Goal: Navigation & Orientation: Find specific page/section

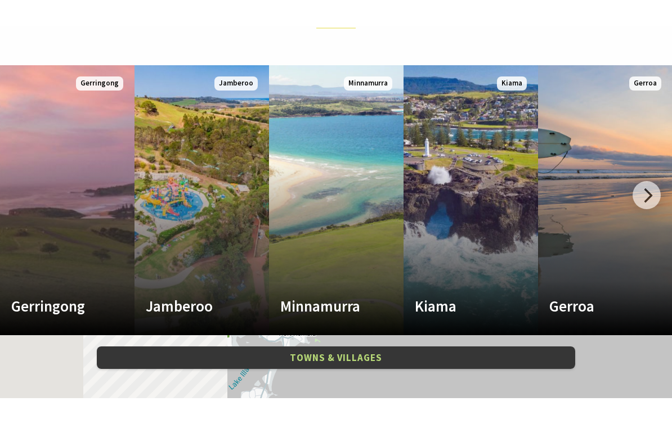
scroll to position [425, 0]
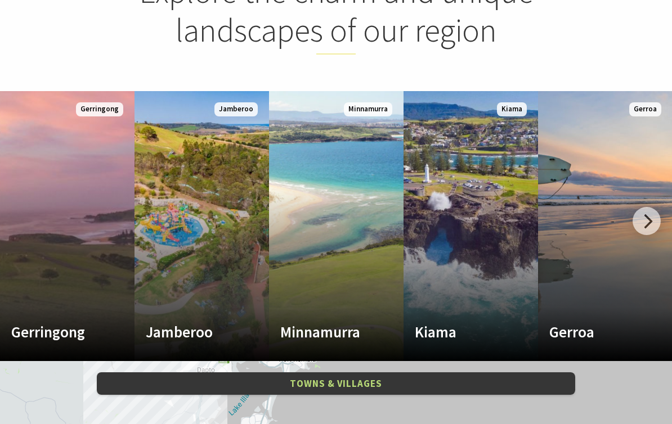
click at [648, 221] on div at bounding box center [647, 221] width 28 height 28
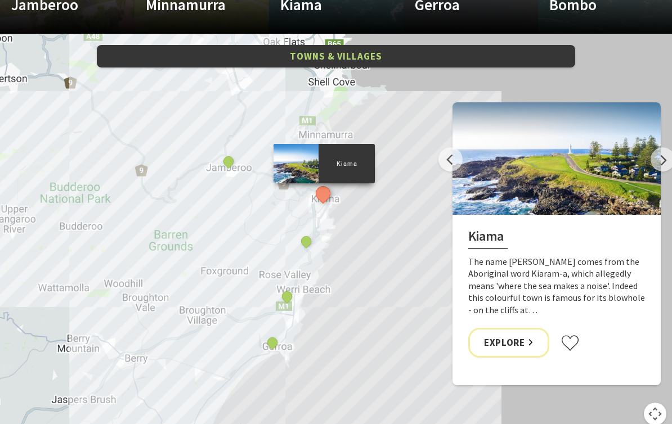
scroll to position [753, 0]
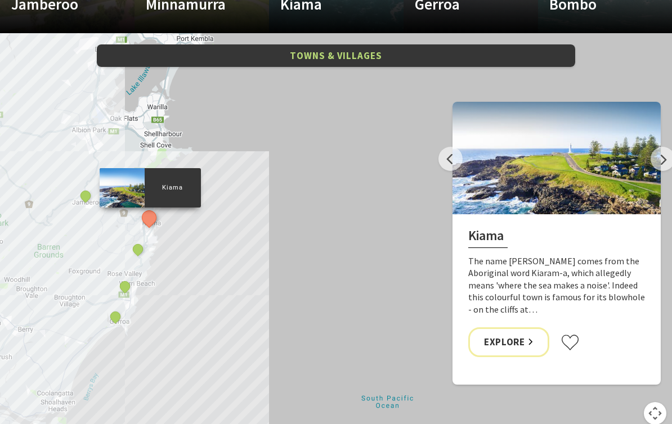
click at [661, 162] on button "Next" at bounding box center [663, 159] width 24 height 24
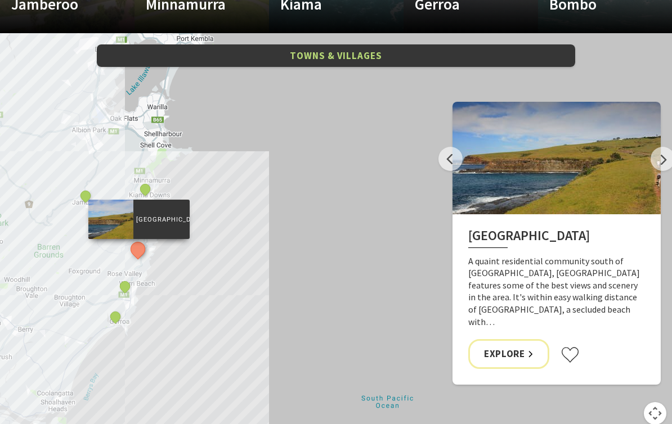
click at [453, 165] on button "Previous" at bounding box center [450, 159] width 24 height 24
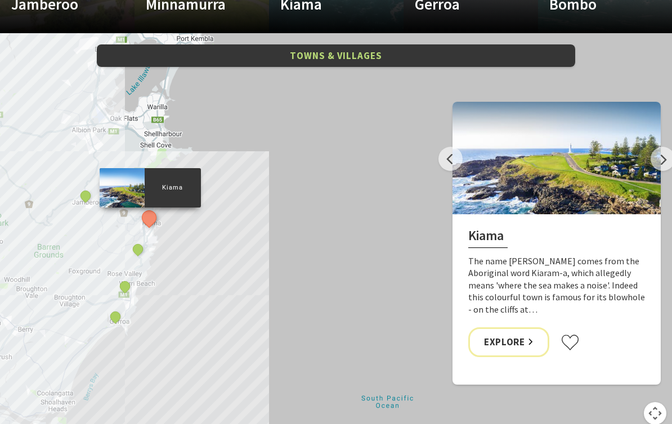
click at [667, 156] on button "Next" at bounding box center [663, 159] width 24 height 24
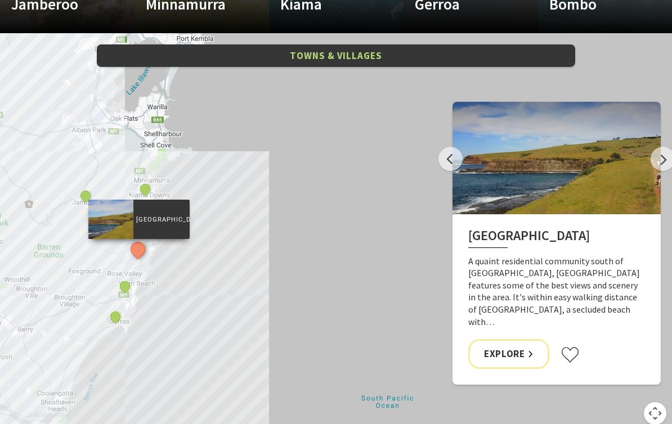
click at [657, 165] on button "Next" at bounding box center [663, 159] width 24 height 24
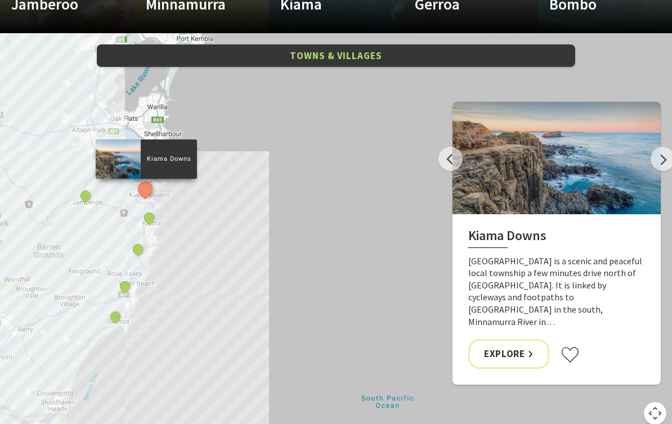
click at [666, 164] on button "Next" at bounding box center [663, 159] width 24 height 24
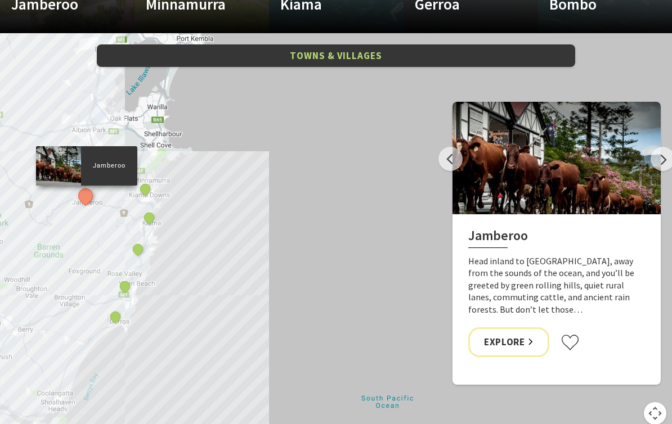
click at [664, 163] on button "Next" at bounding box center [663, 159] width 24 height 24
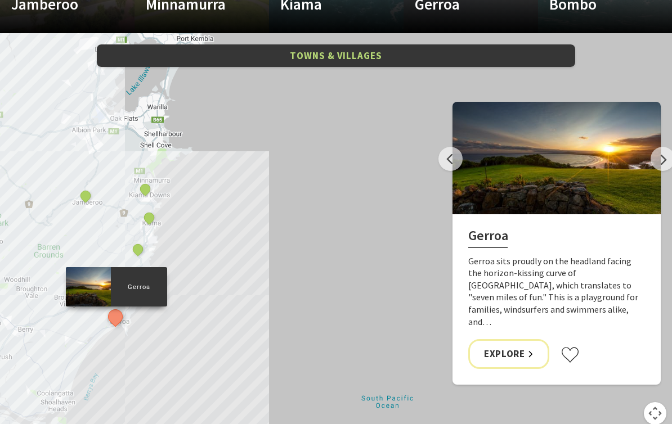
click at [664, 163] on button "Next" at bounding box center [663, 159] width 24 height 24
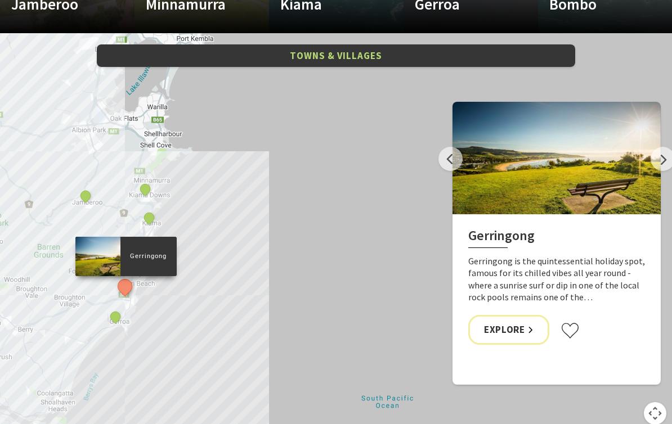
click at [665, 164] on button "Next" at bounding box center [663, 159] width 24 height 24
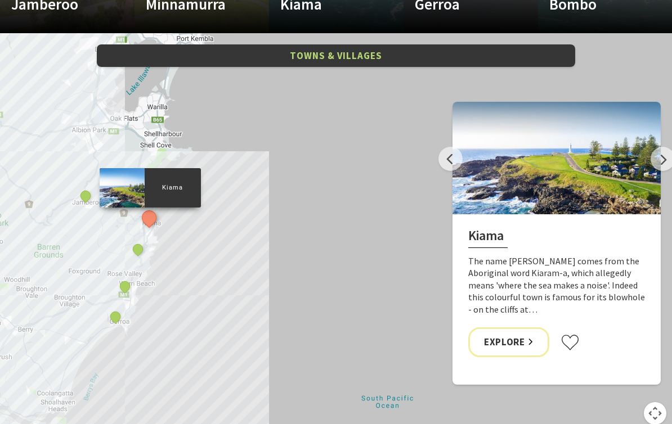
click at [661, 162] on button "Next" at bounding box center [663, 159] width 24 height 24
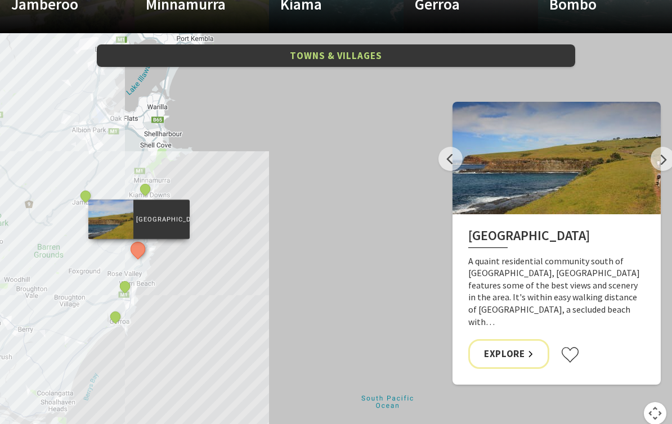
click at [665, 162] on button "Next" at bounding box center [663, 159] width 24 height 24
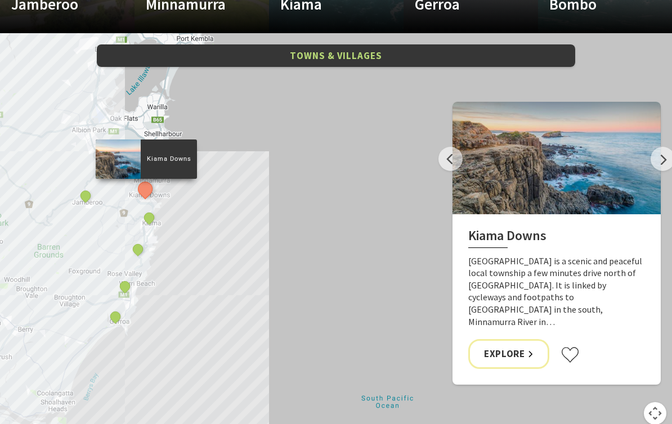
click at [665, 161] on button "Next" at bounding box center [663, 159] width 24 height 24
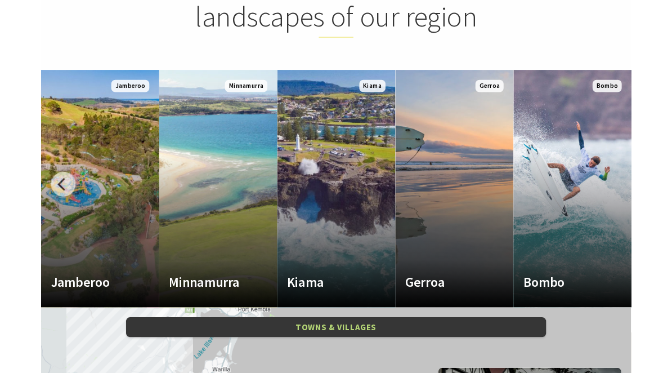
scroll to position [489, 0]
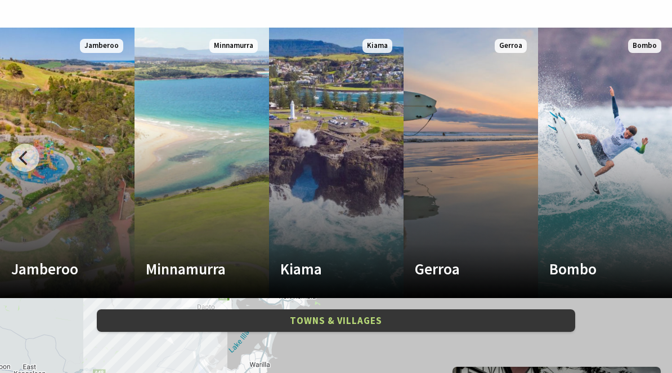
click at [34, 155] on div at bounding box center [25, 158] width 28 height 28
